Goal: Task Accomplishment & Management: Use online tool/utility

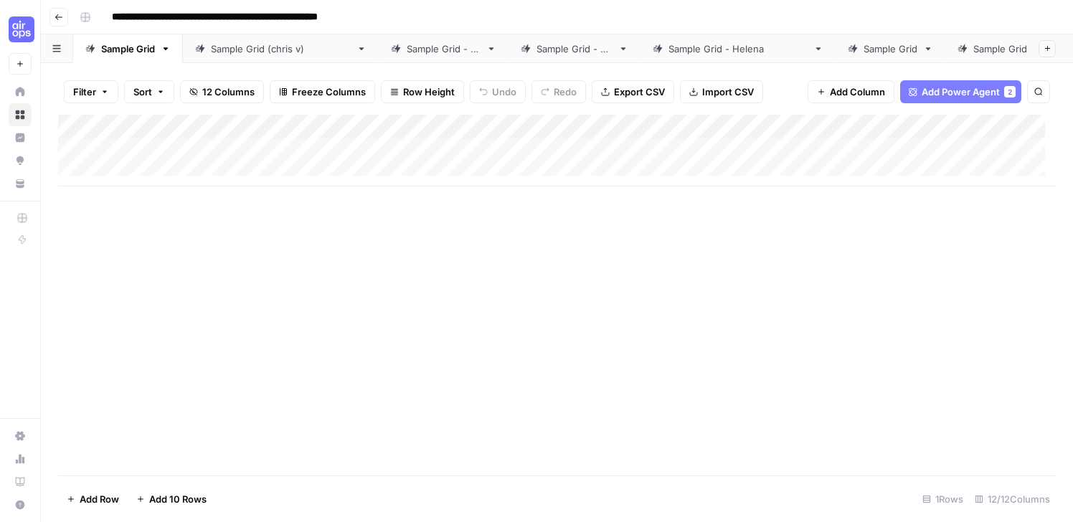
click at [60, 14] on icon "button" at bounding box center [59, 17] width 9 height 9
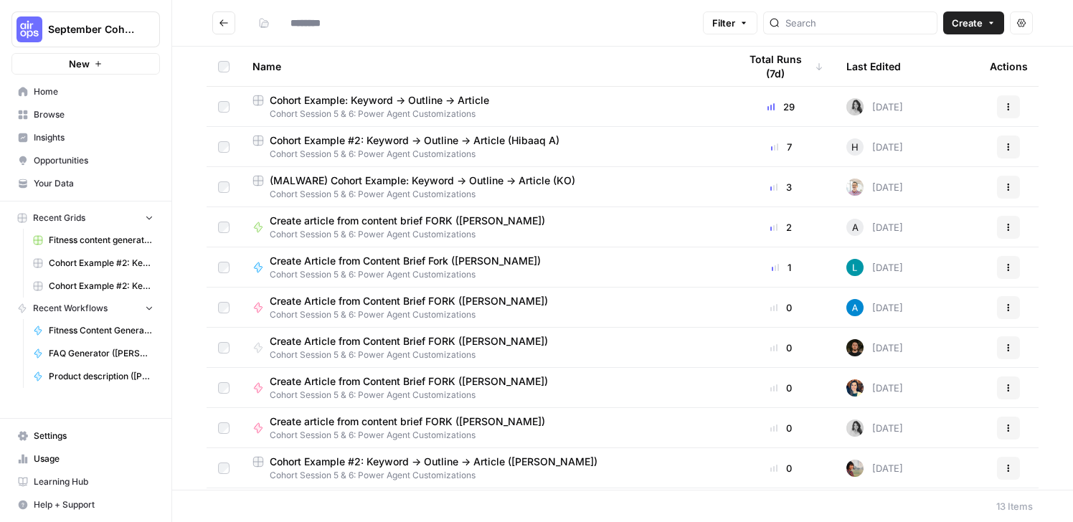
click at [42, 29] on button "September Cohort" at bounding box center [85, 29] width 149 height 36
click at [136, 32] on div "September Cohort" at bounding box center [101, 29] width 107 height 14
click at [147, 29] on icon "Workspace: September Cohort" at bounding box center [148, 29] width 14 height 14
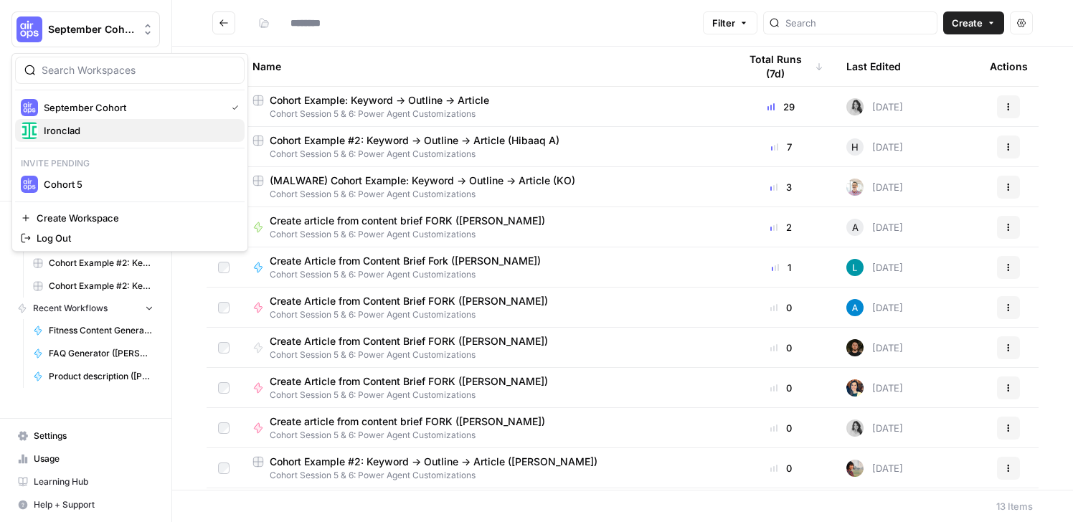
click at [115, 131] on span "Ironclad" at bounding box center [138, 130] width 189 height 14
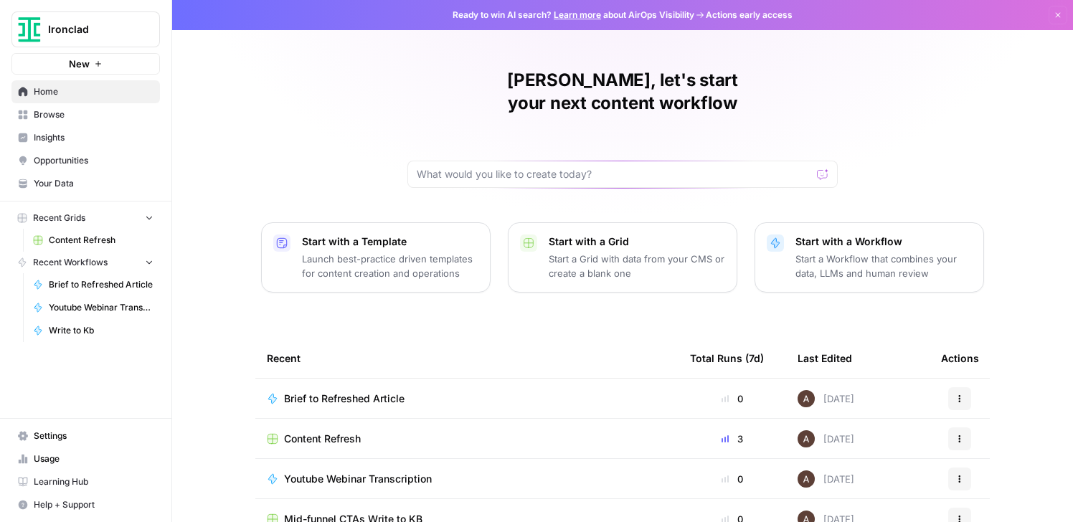
click at [91, 113] on span "Browse" at bounding box center [94, 114] width 120 height 13
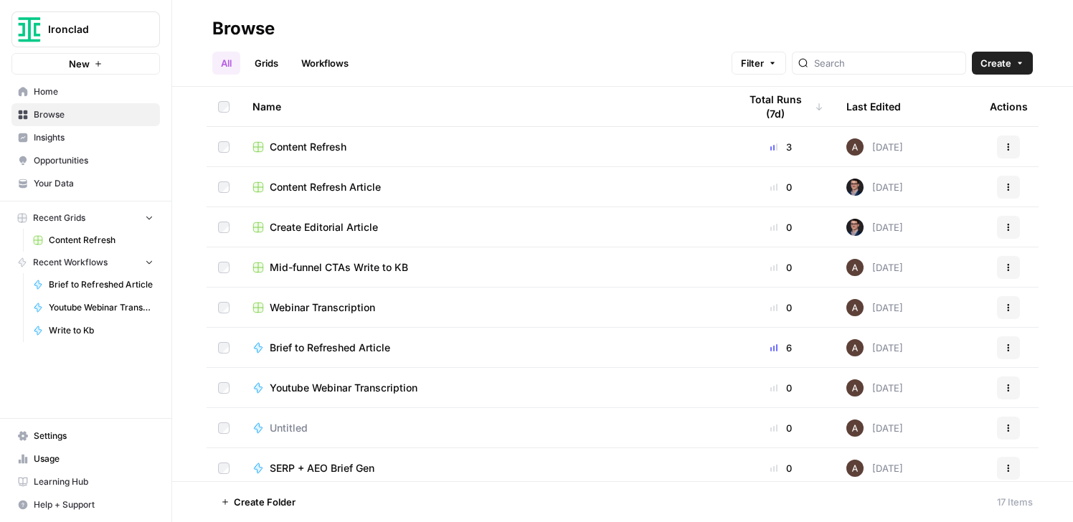
click at [268, 62] on link "Grids" at bounding box center [266, 63] width 41 height 23
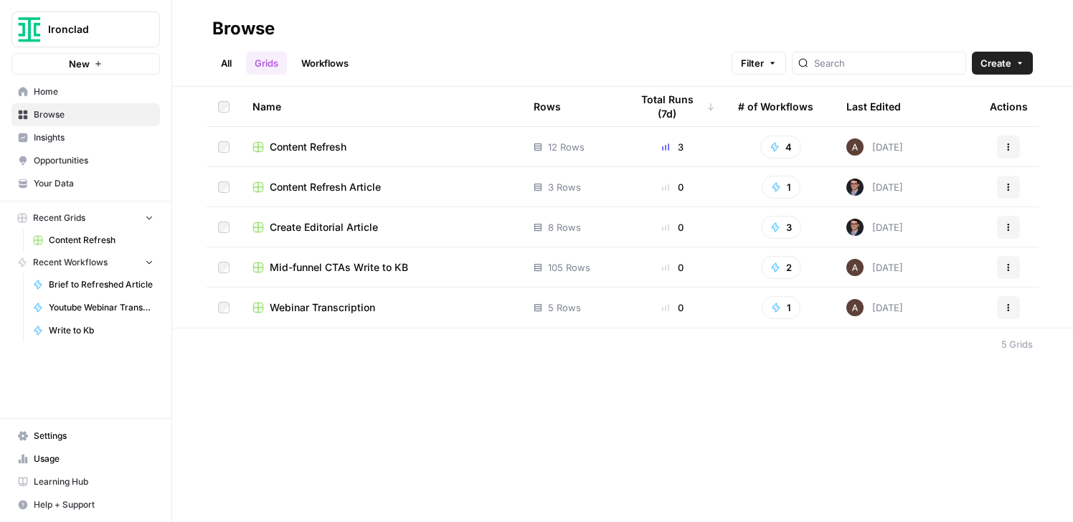
click at [326, 153] on span "Content Refresh" at bounding box center [308, 147] width 77 height 14
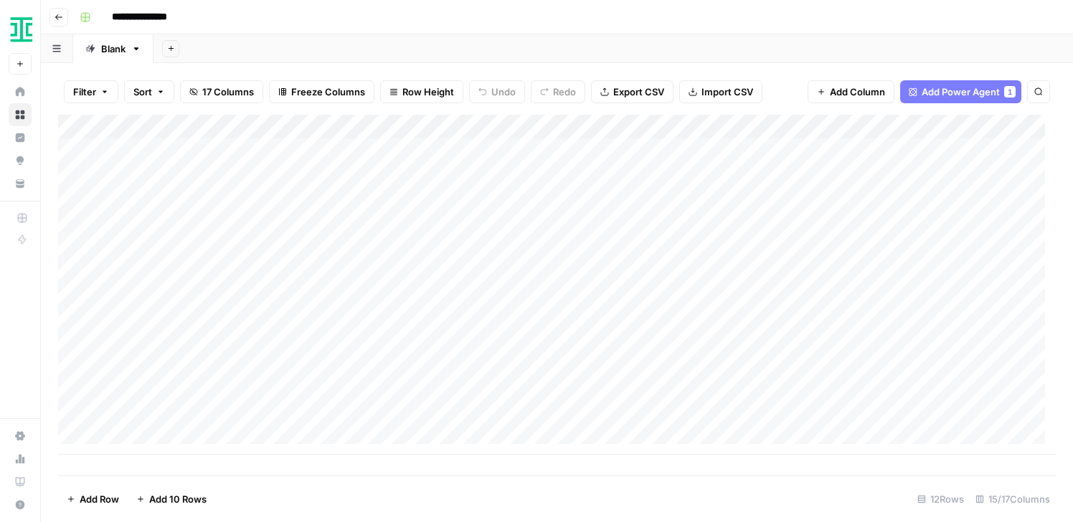
click at [59, 11] on button "Go back" at bounding box center [59, 17] width 19 height 19
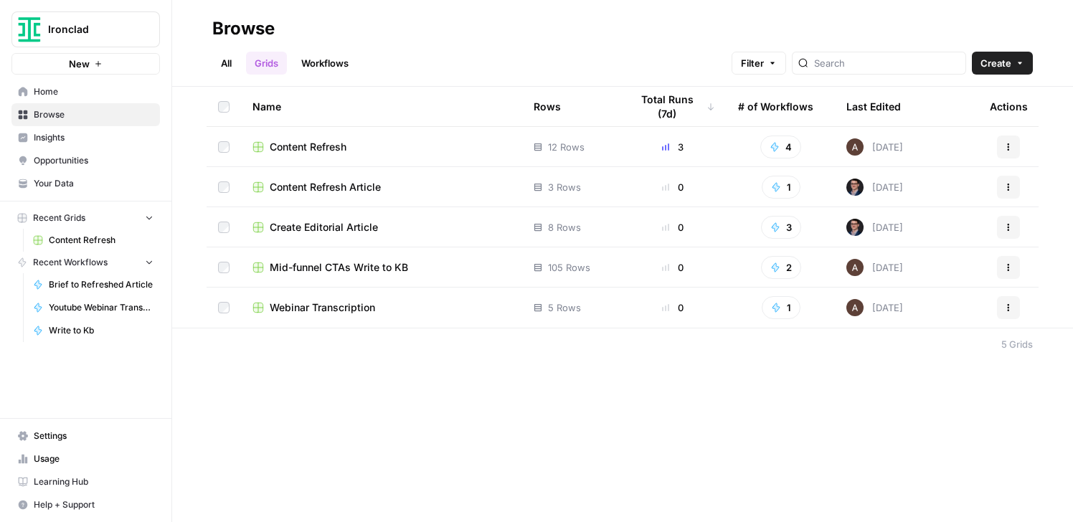
click at [331, 60] on link "Workflows" at bounding box center [325, 63] width 65 height 23
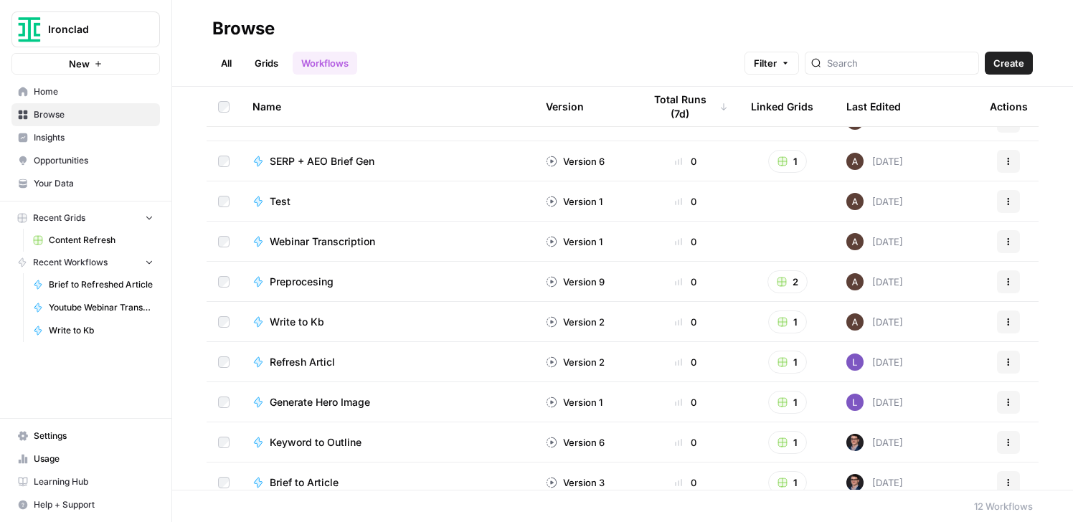
scroll to position [119, 0]
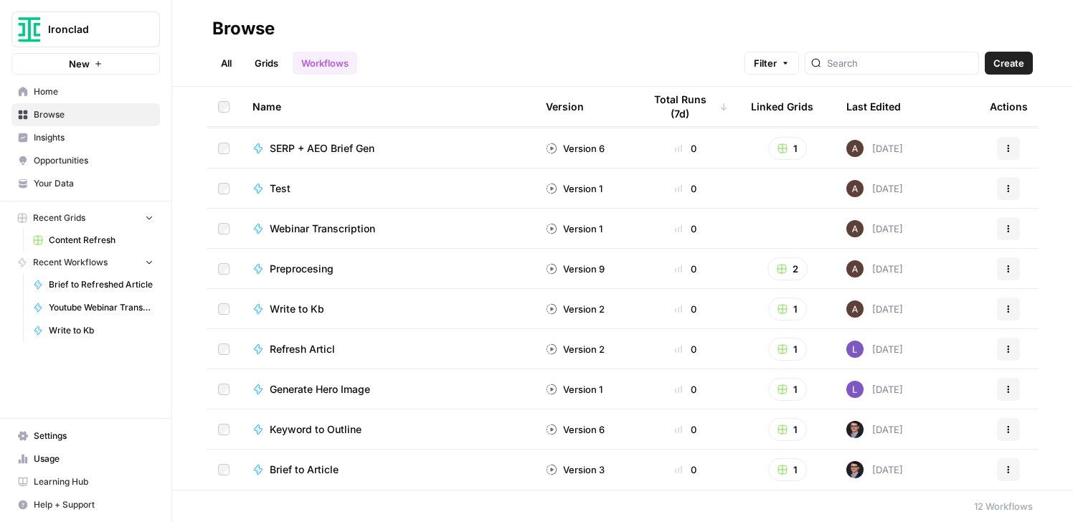
click at [293, 147] on span "SERP + AEO Brief Gen" at bounding box center [322, 148] width 105 height 14
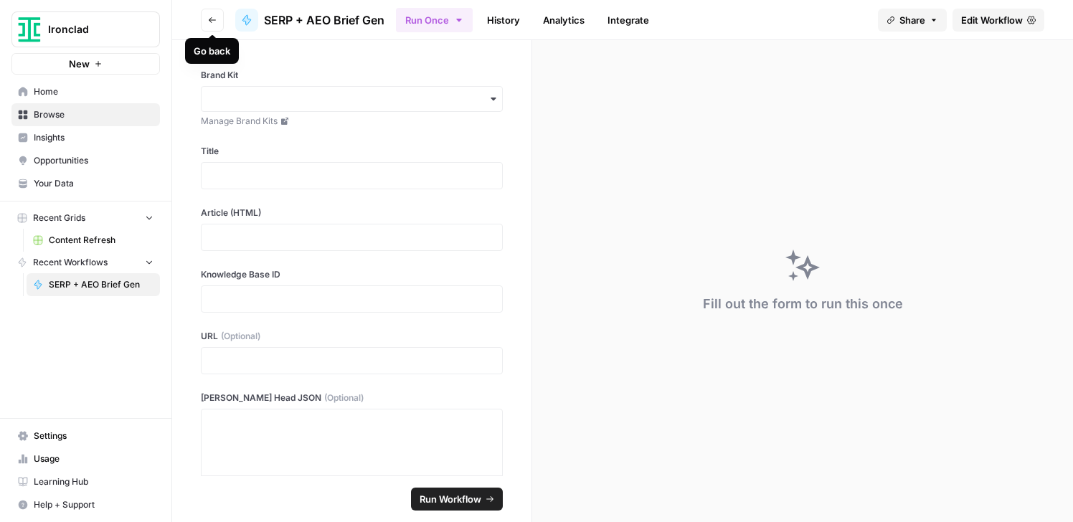
click at [987, 32] on header "Go back SERP + AEO Brief Gen Run Once History Analytics Integrate Share Edit Wo…" at bounding box center [622, 20] width 901 height 40
click at [987, 28] on link "Edit Workflow" at bounding box center [999, 20] width 92 height 23
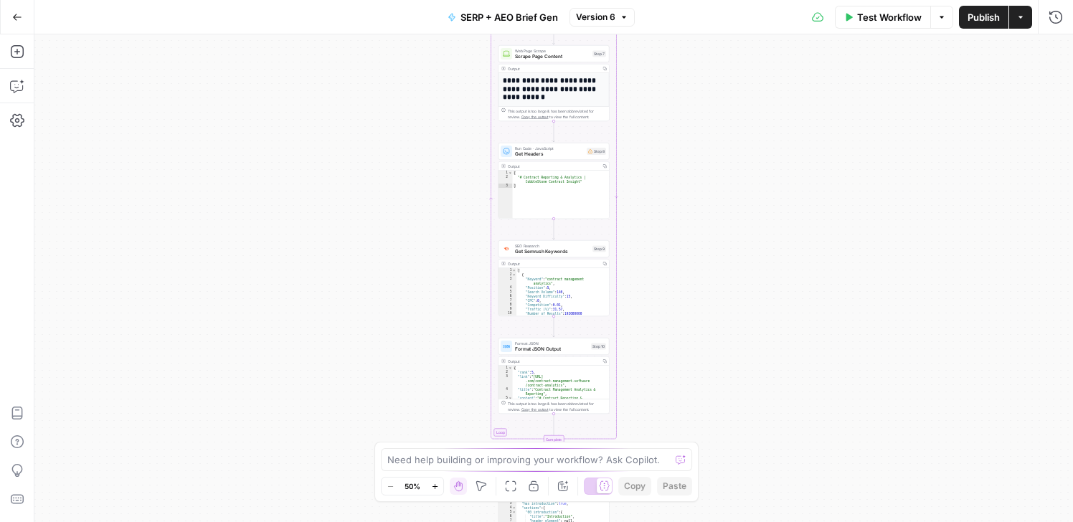
click at [702, 225] on div "Workflow Set Inputs Inputs Power Agent Identify target keywords Step 148 Output…" at bounding box center [553, 278] width 1039 height 488
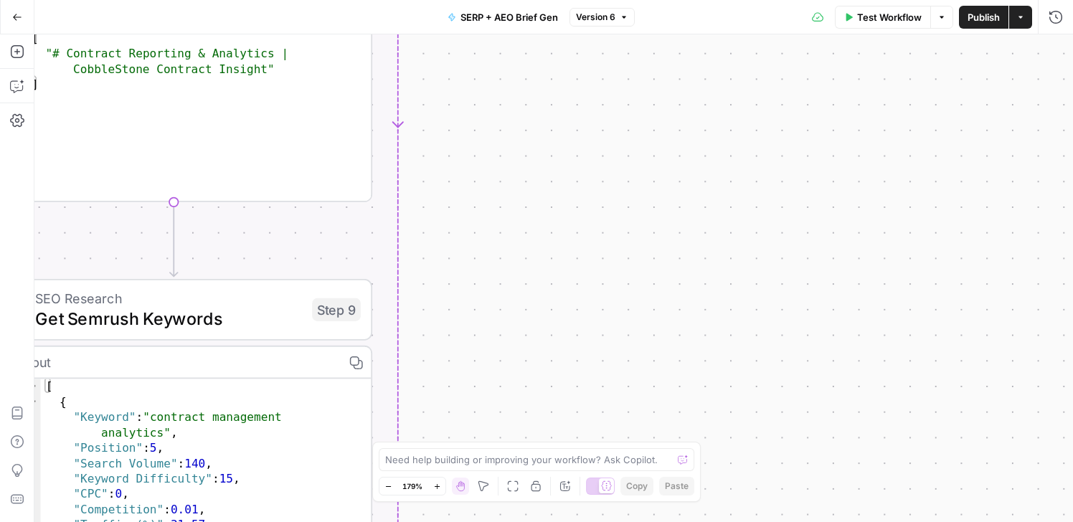
click at [691, 222] on div "Workflow Set Inputs Inputs Power Agent Identify target keywords Step 148 Output…" at bounding box center [553, 278] width 1039 height 488
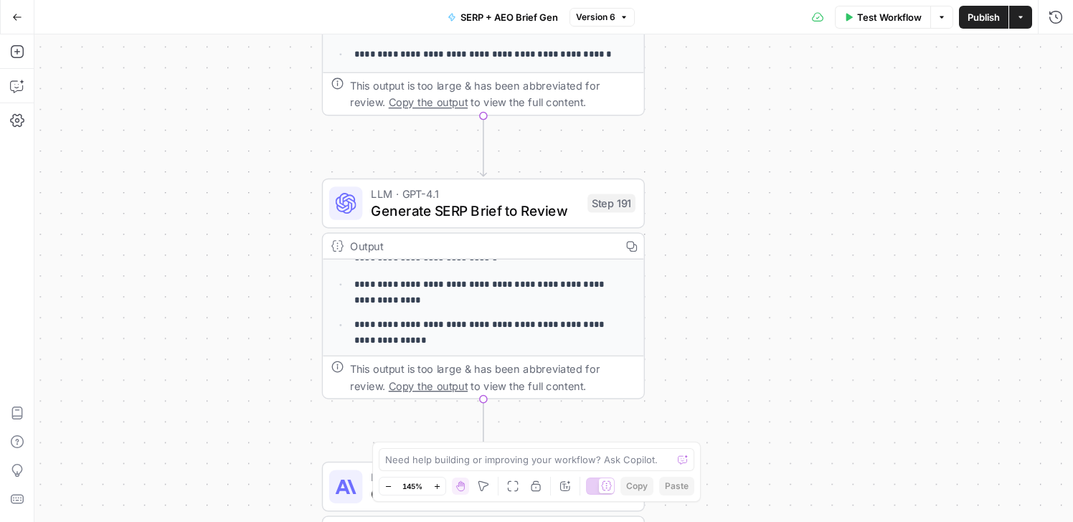
scroll to position [119, 0]
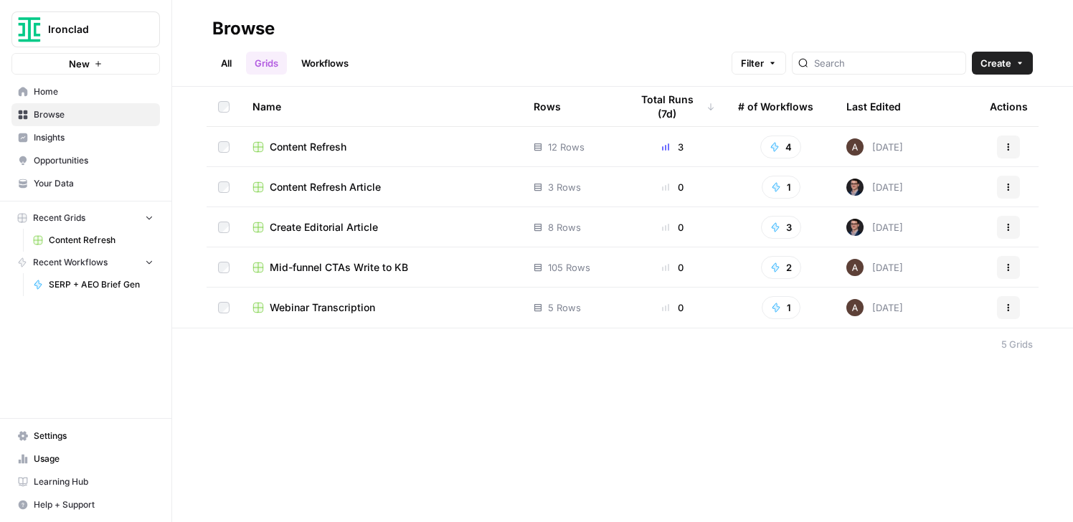
click at [314, 149] on span "Content Refresh" at bounding box center [308, 147] width 77 height 14
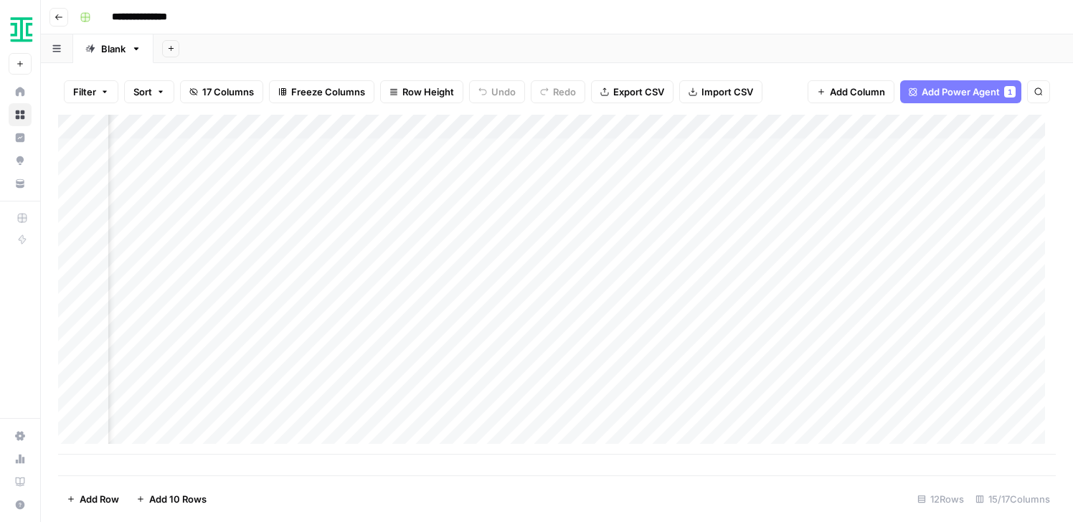
scroll to position [0, 877]
click at [1008, 270] on div "Add Column" at bounding box center [557, 285] width 998 height 340
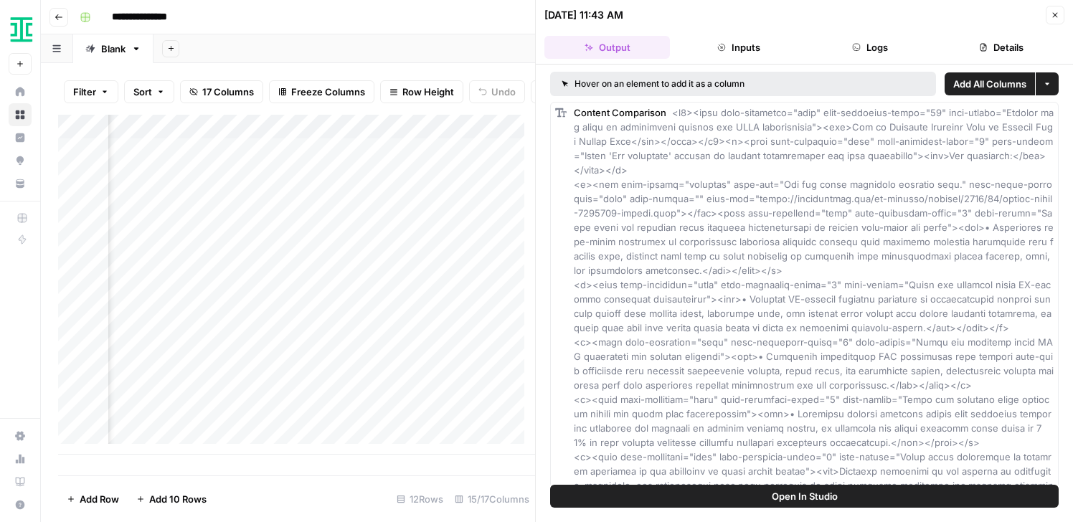
click at [1058, 14] on icon "button" at bounding box center [1055, 15] width 9 height 9
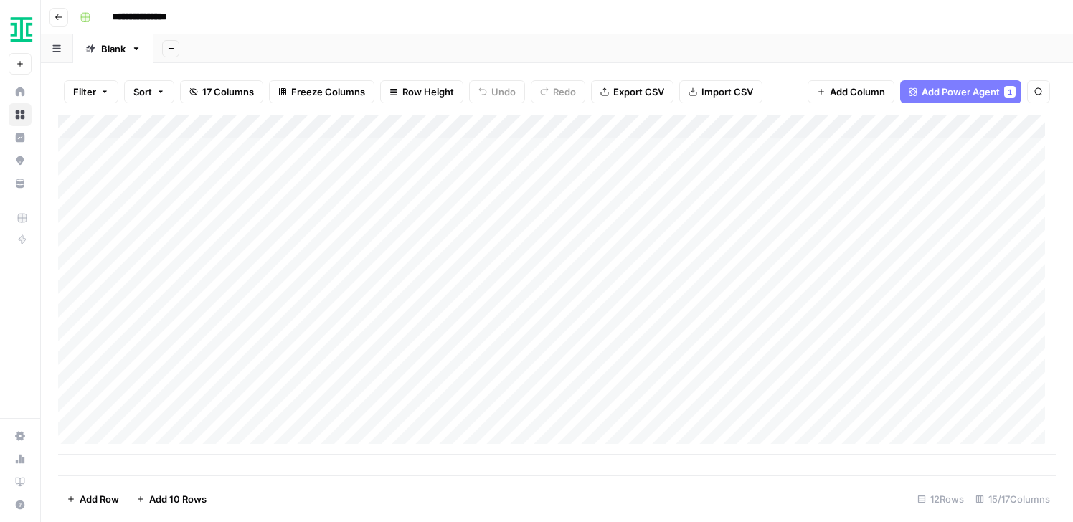
click at [59, 19] on icon "button" at bounding box center [59, 17] width 9 height 9
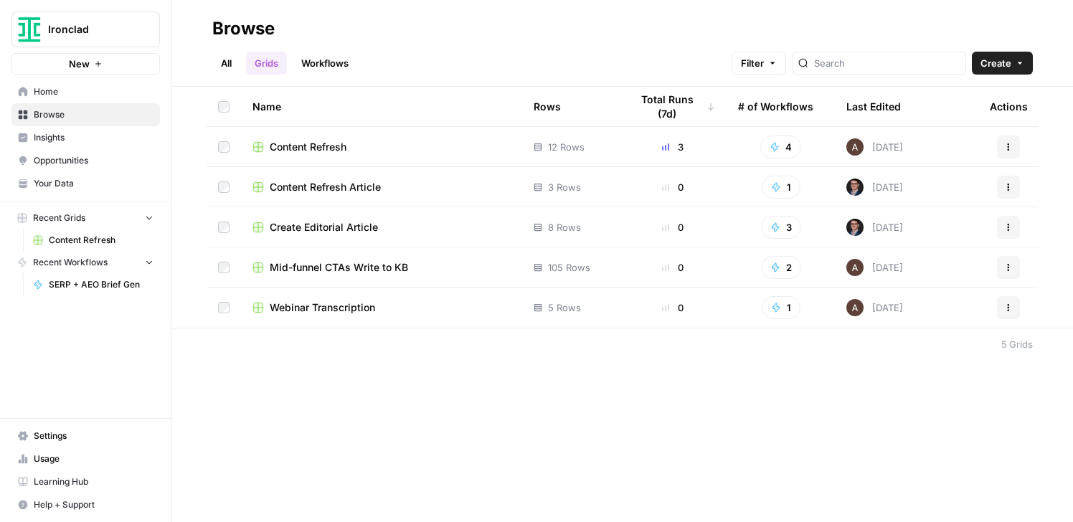
click at [529, 62] on div "All Grids Workflows Filter Create" at bounding box center [622, 57] width 821 height 34
click at [327, 70] on link "Workflows" at bounding box center [325, 63] width 65 height 23
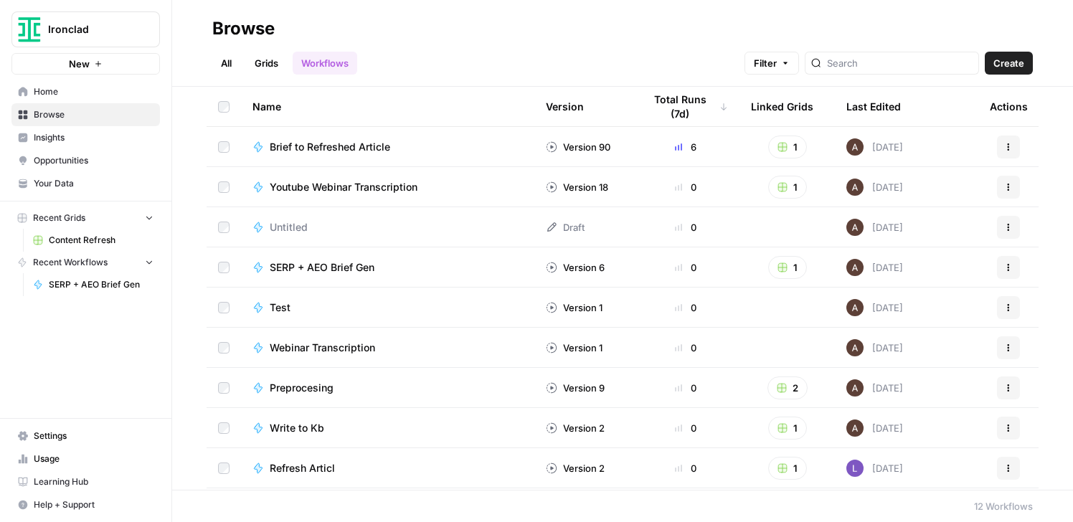
click at [270, 309] on span "Test" at bounding box center [280, 308] width 21 height 14
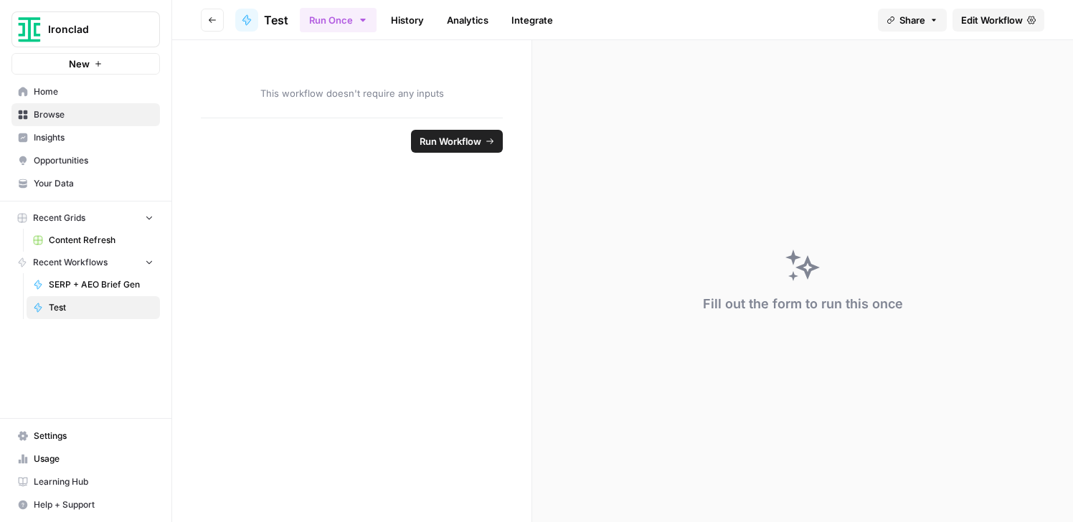
click at [1013, 16] on span "Edit Workflow" at bounding box center [992, 20] width 62 height 14
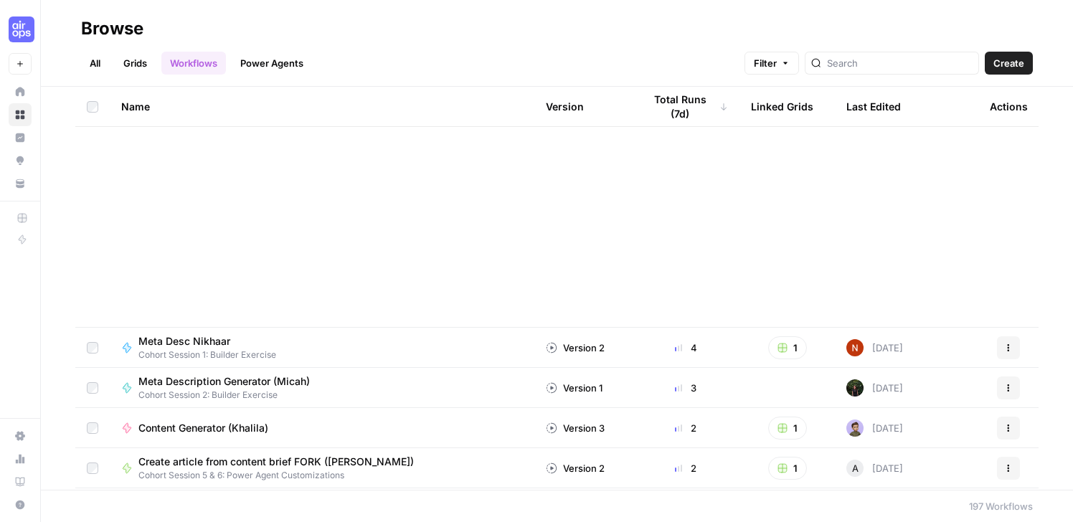
scroll to position [495, 0]
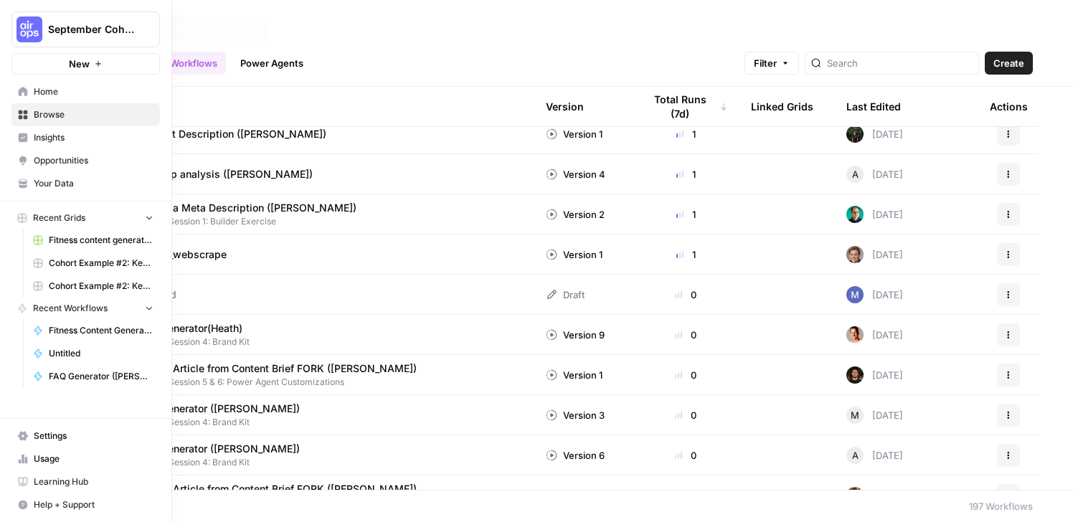
click at [143, 26] on icon "Workspace: September Cohort" at bounding box center [148, 29] width 14 height 14
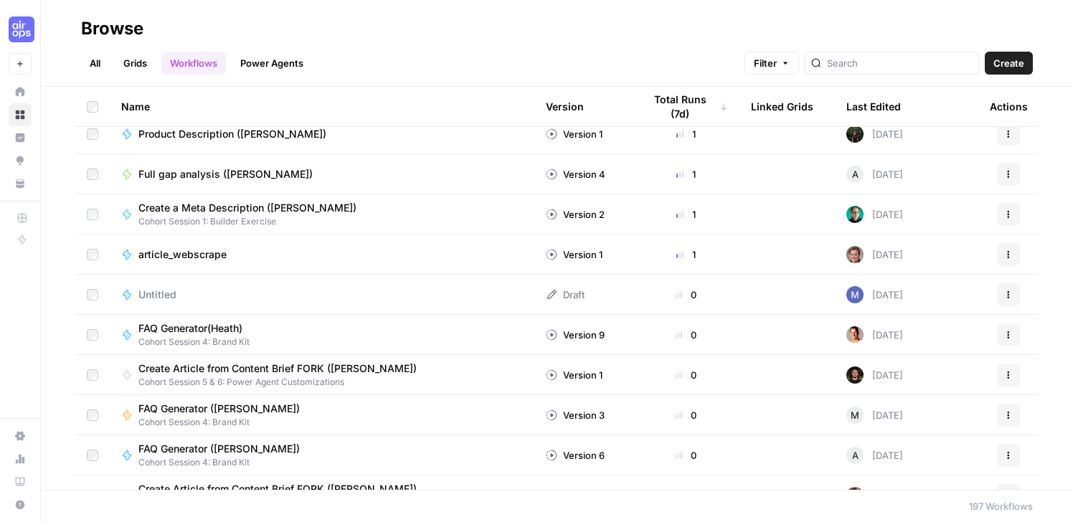
click at [409, 29] on div "Browse" at bounding box center [557, 28] width 952 height 23
